Goal: Find contact information: Find contact information

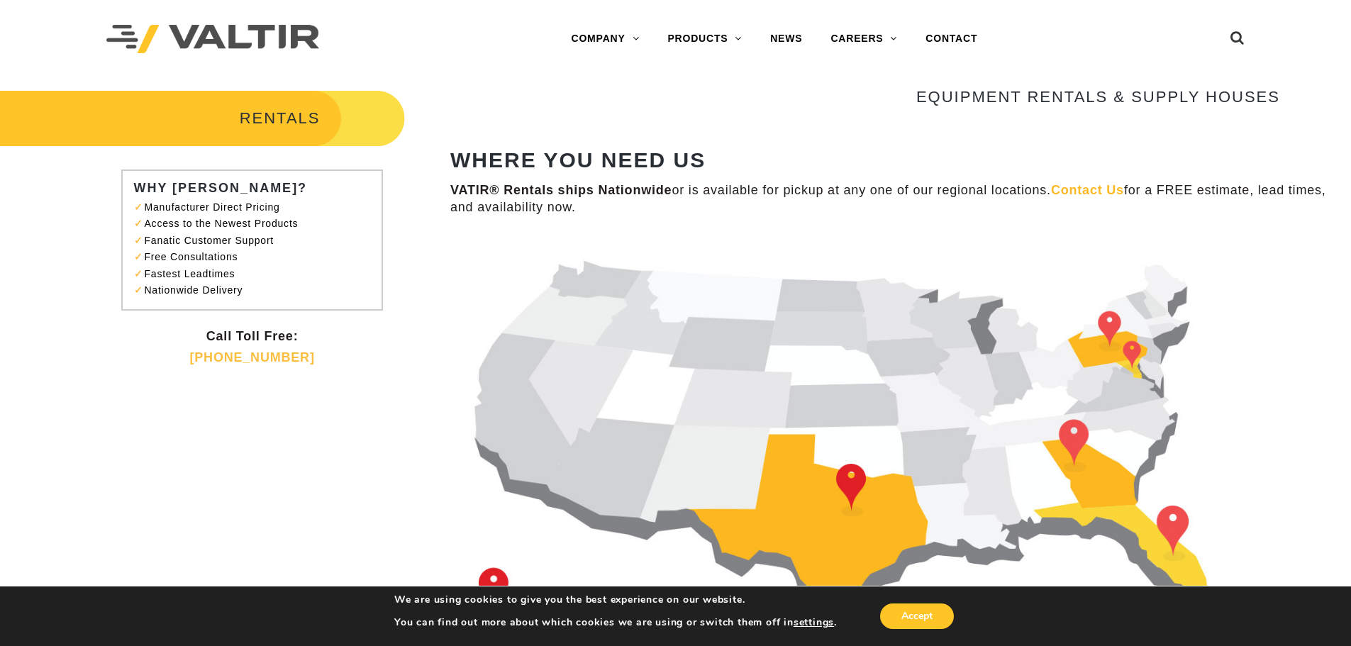
click at [1077, 435] on img at bounding box center [865, 449] width 830 height 425
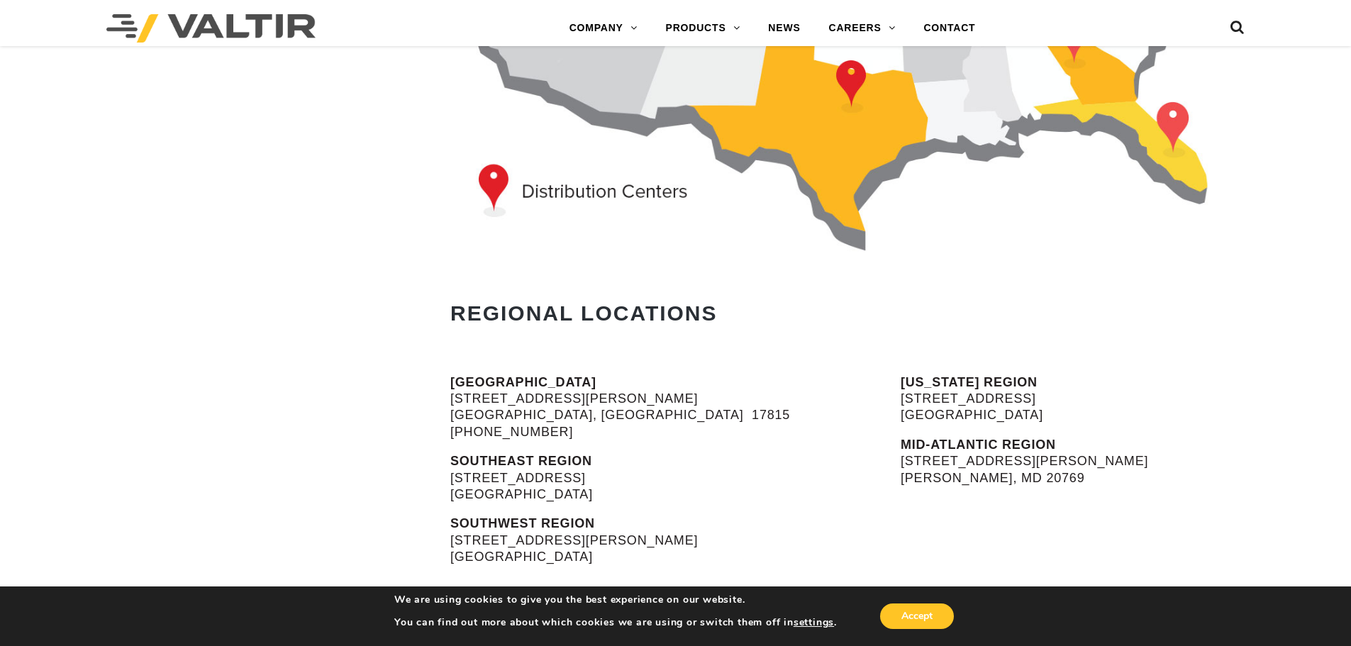
scroll to position [496, 0]
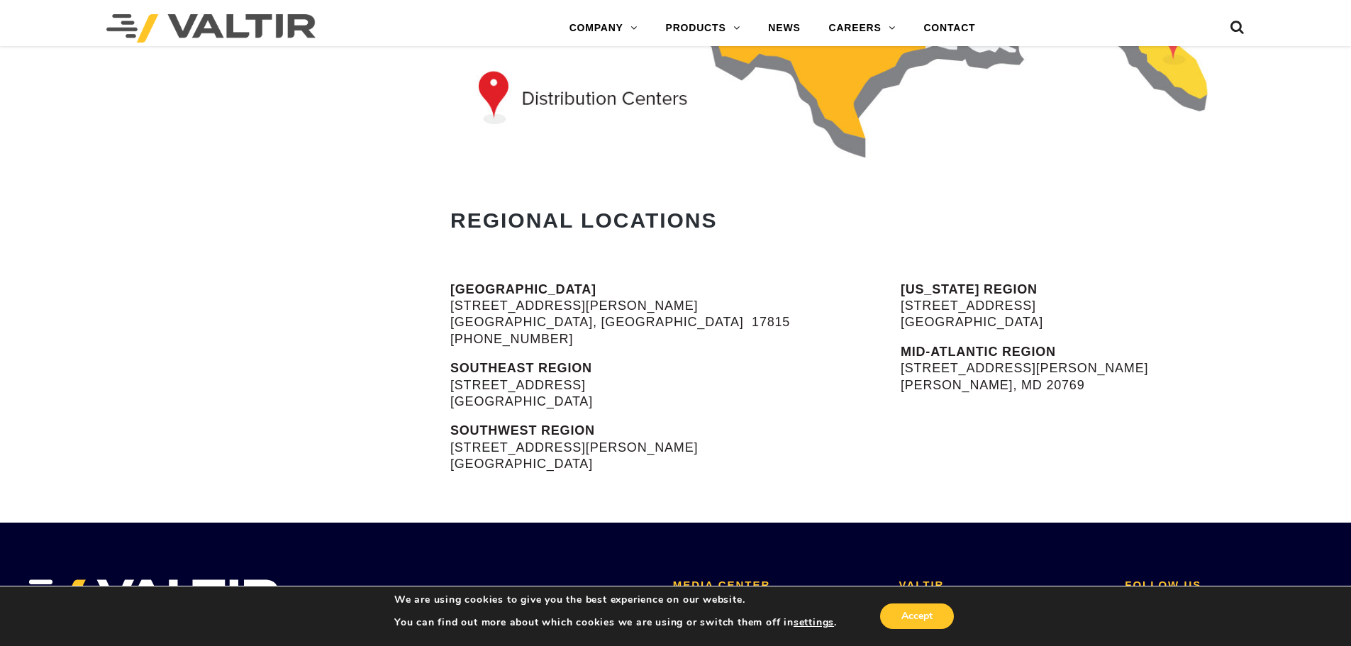
click at [535, 379] on p "SOUTHEAST REGION [STREET_ADDRESS]" at bounding box center [639, 385] width 379 height 50
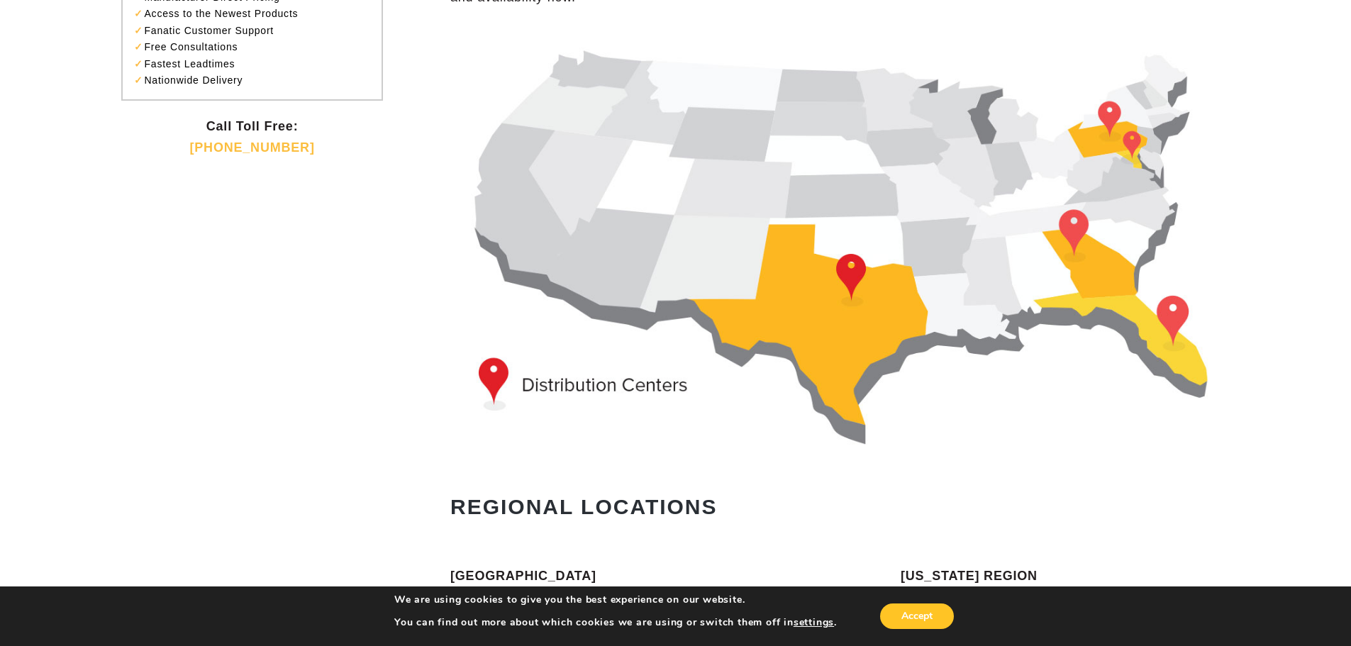
scroll to position [0, 0]
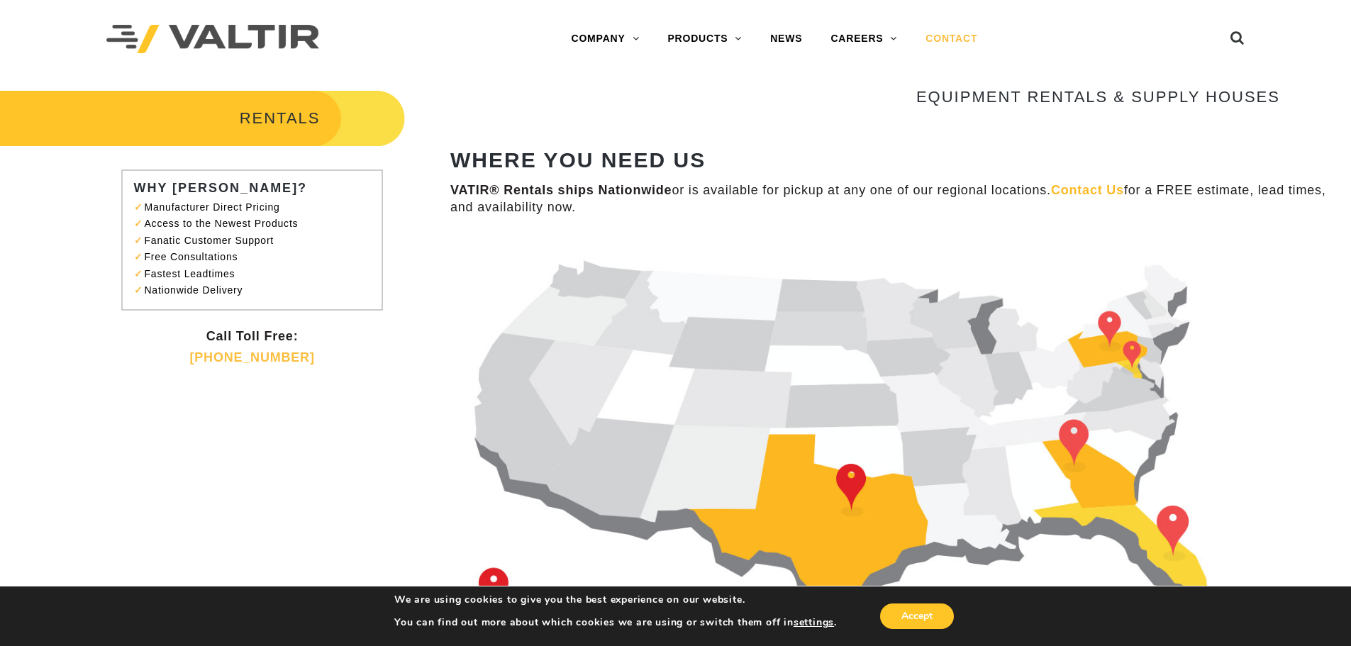
click at [966, 37] on link "CONTACT" at bounding box center [951, 39] width 80 height 28
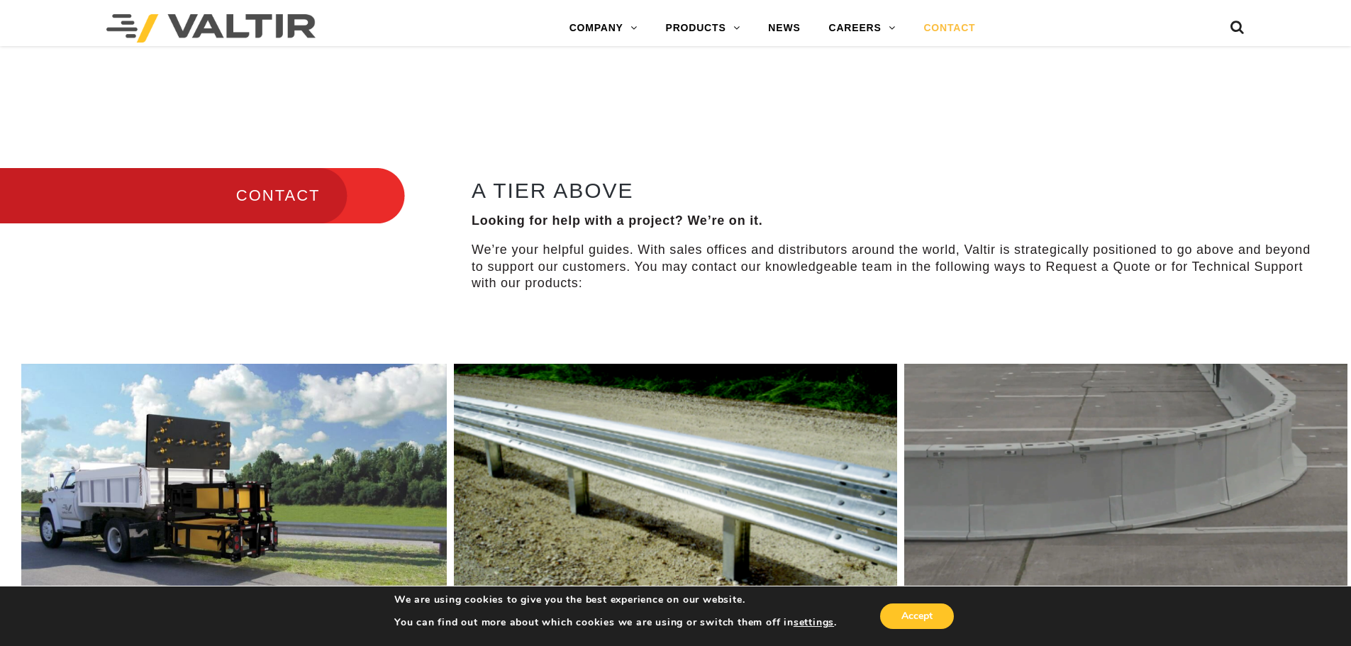
scroll to position [284, 0]
